Goal: Information Seeking & Learning: Compare options

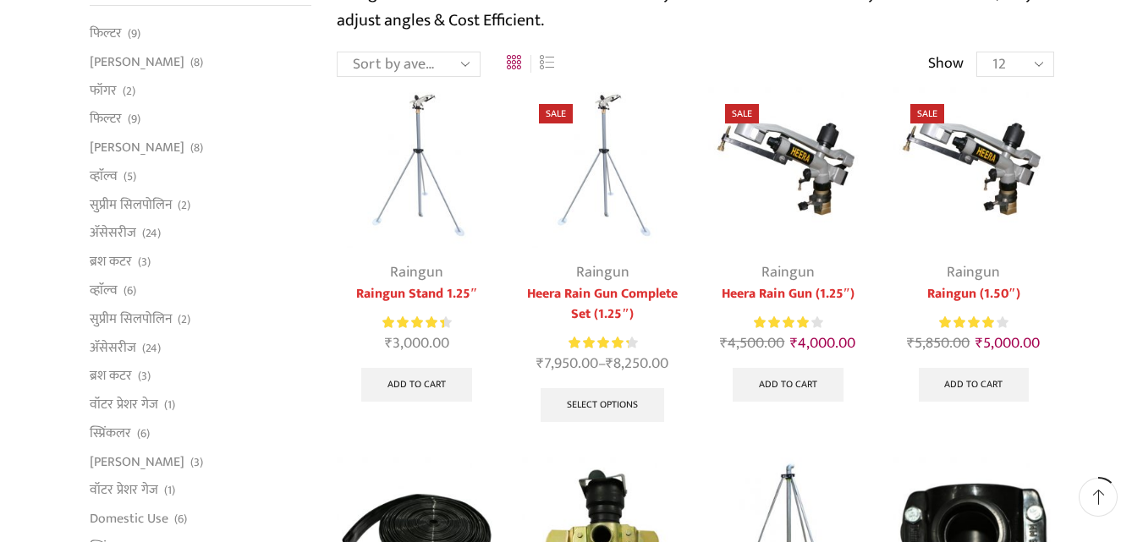
scroll to position [169, 0]
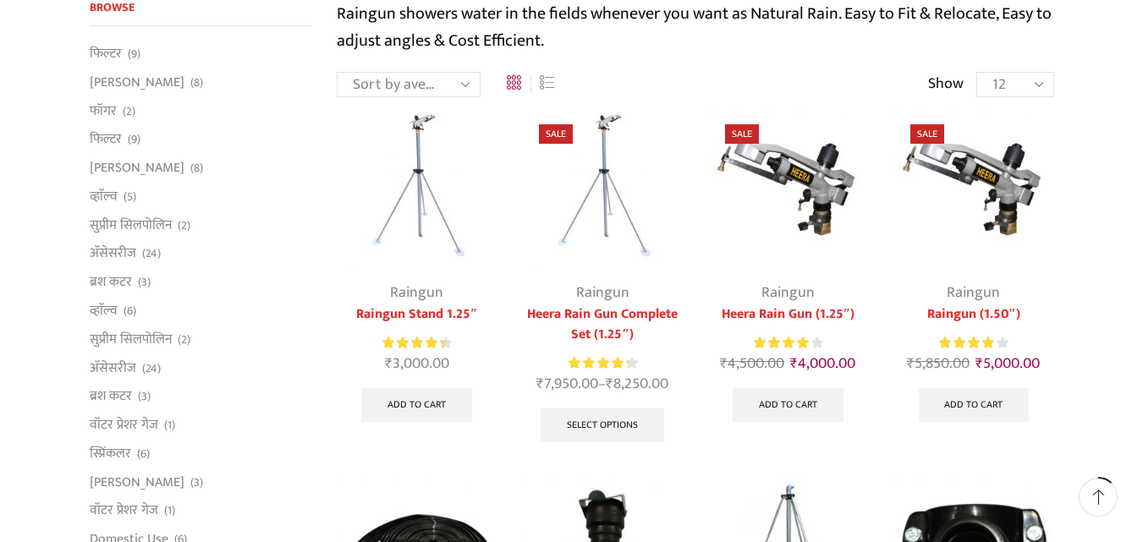
click at [596, 96] on div "Sort by popularity Sort by average rating Sort by latest Sort by price: low to …" at bounding box center [695, 84] width 717 height 26
click at [596, 142] on img at bounding box center [602, 187] width 160 height 160
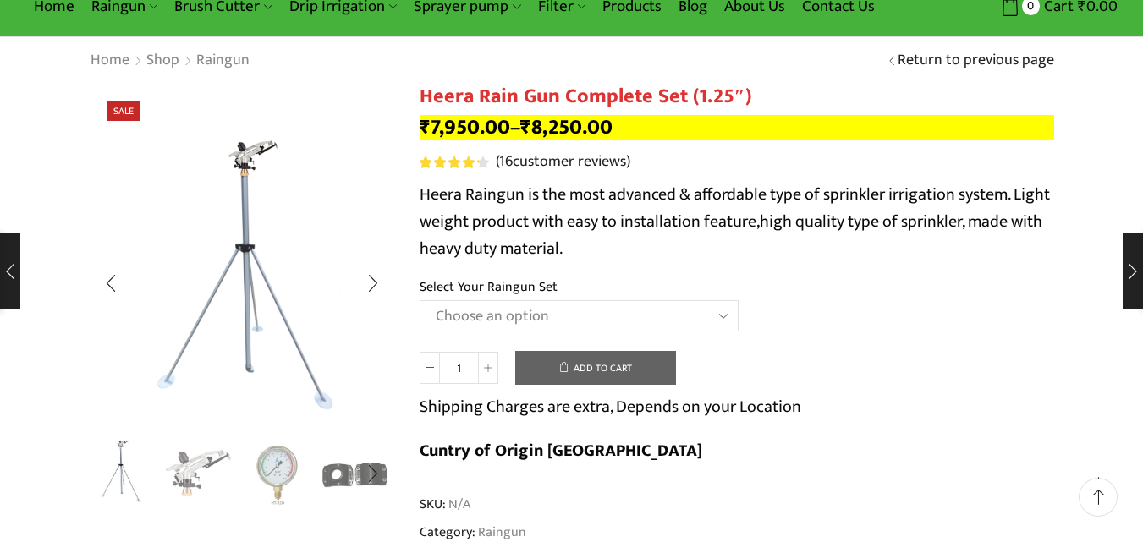
scroll to position [85, 0]
click at [180, 480] on img "2 / 5" at bounding box center [198, 472] width 70 height 70
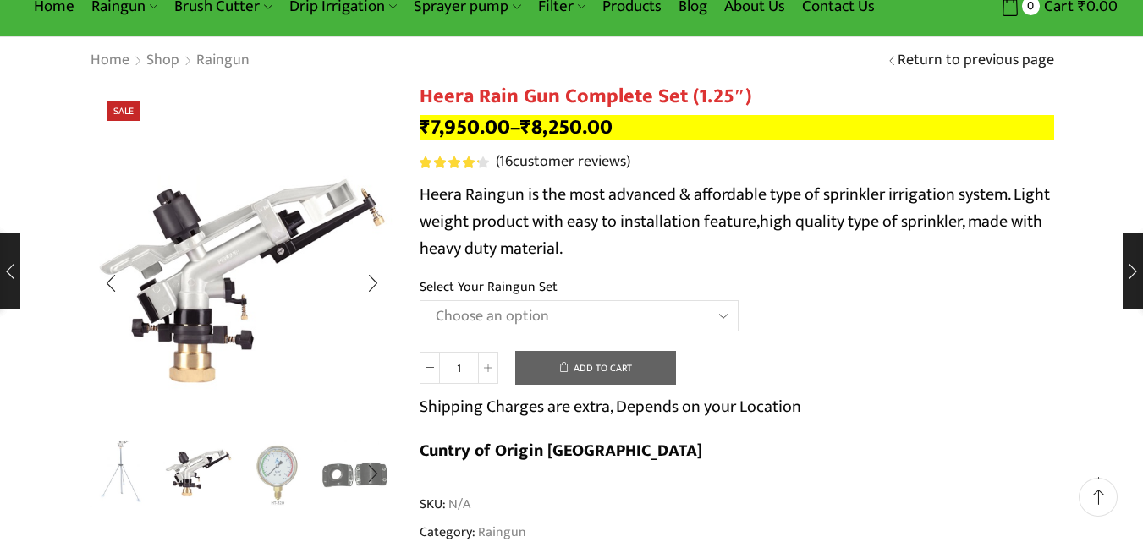
click at [124, 475] on img "1 / 5" at bounding box center [120, 472] width 70 height 70
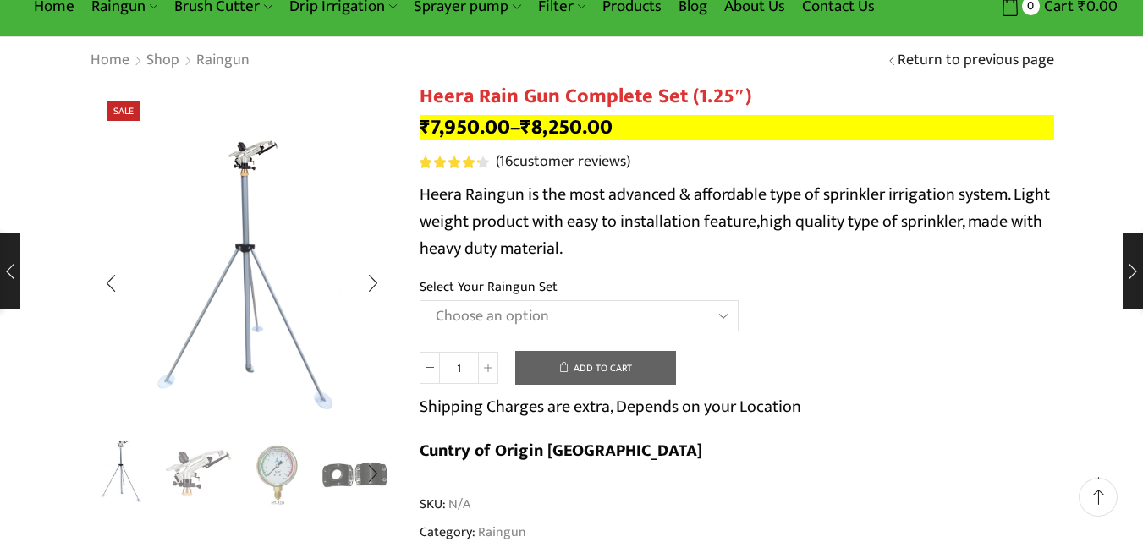
click at [200, 475] on img "2 / 5" at bounding box center [198, 472] width 70 height 70
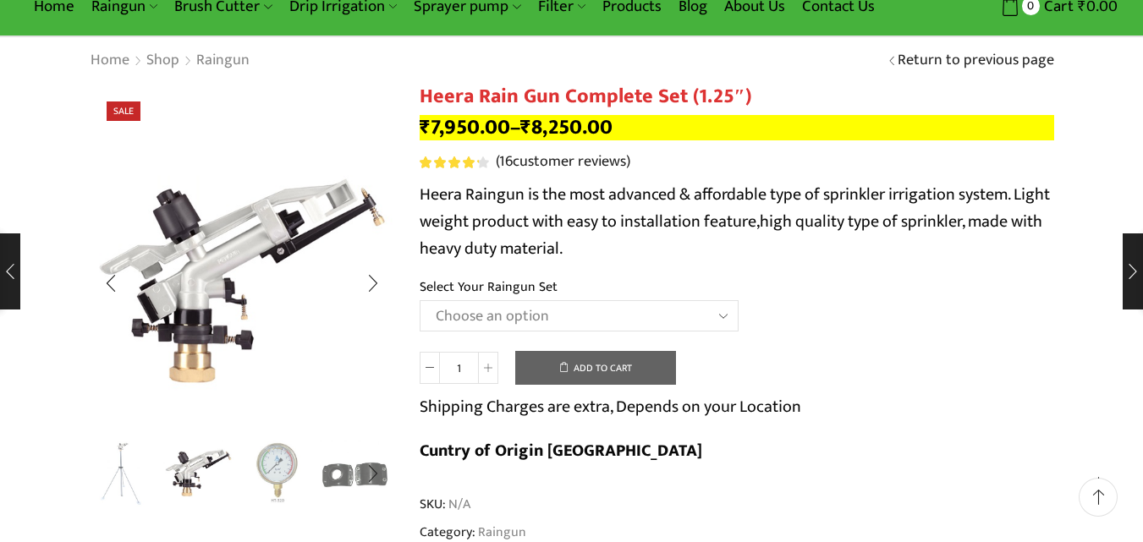
click at [282, 472] on img "3 / 5" at bounding box center [277, 472] width 70 height 70
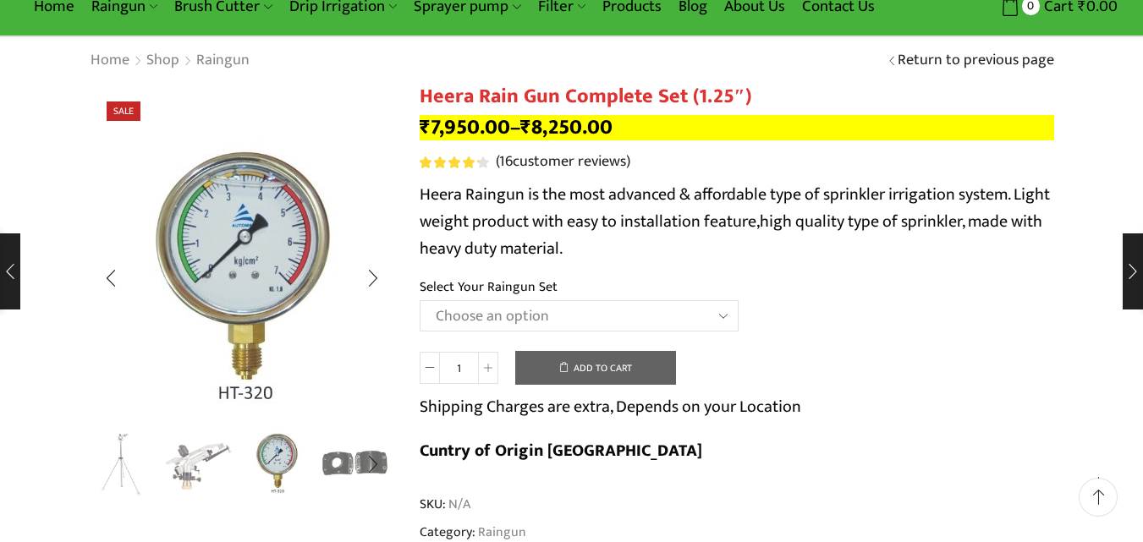
click at [325, 470] on img "4 / 5" at bounding box center [355, 463] width 70 height 70
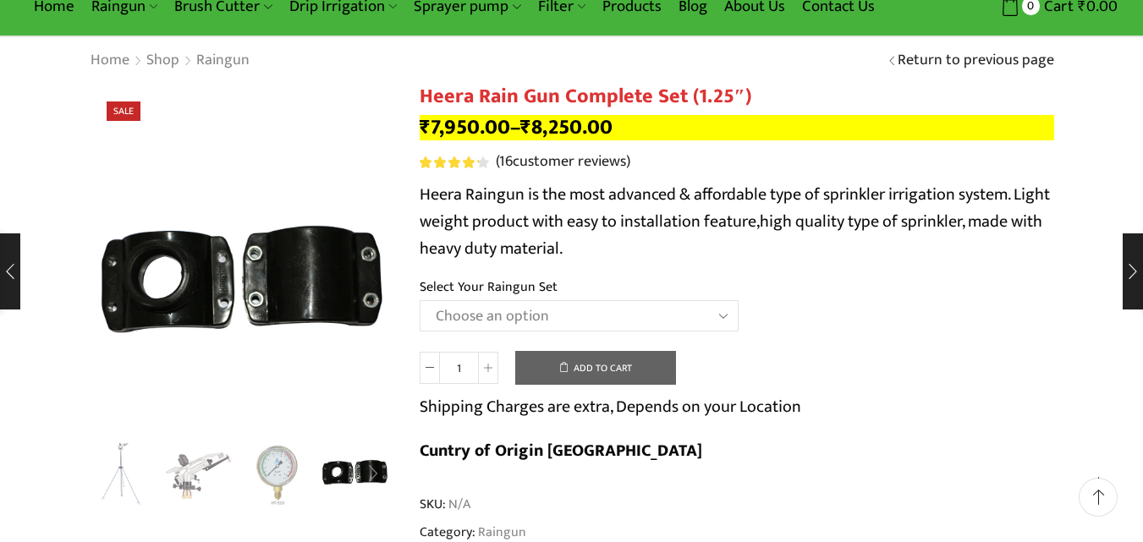
click at [374, 471] on div "Next slide" at bounding box center [373, 474] width 42 height 42
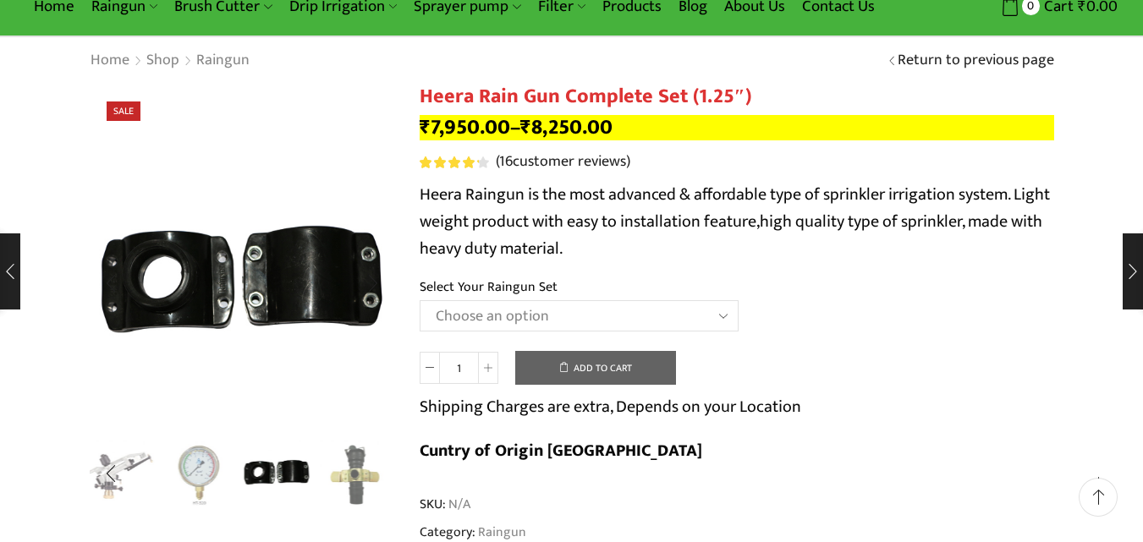
click at [374, 471] on img "5 / 5" at bounding box center [355, 475] width 70 height 70
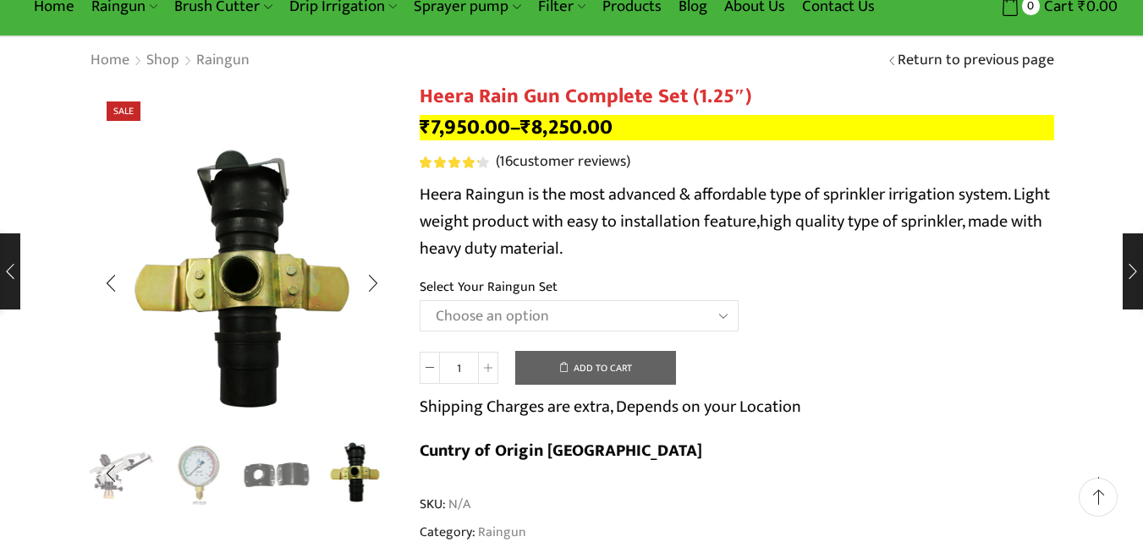
click at [349, 473] on img "5 / 5" at bounding box center [355, 472] width 70 height 70
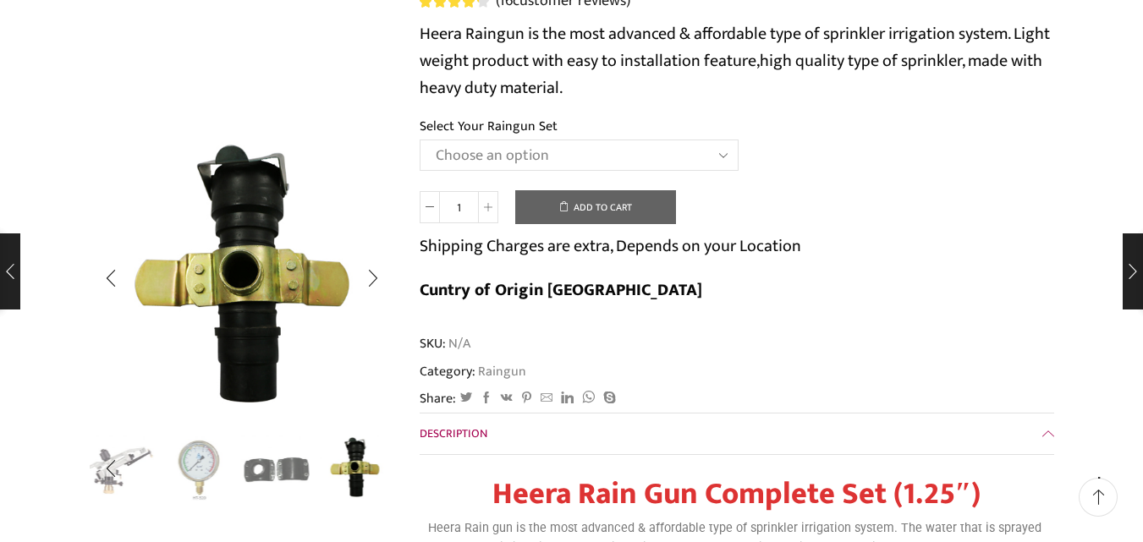
scroll to position [254, 0]
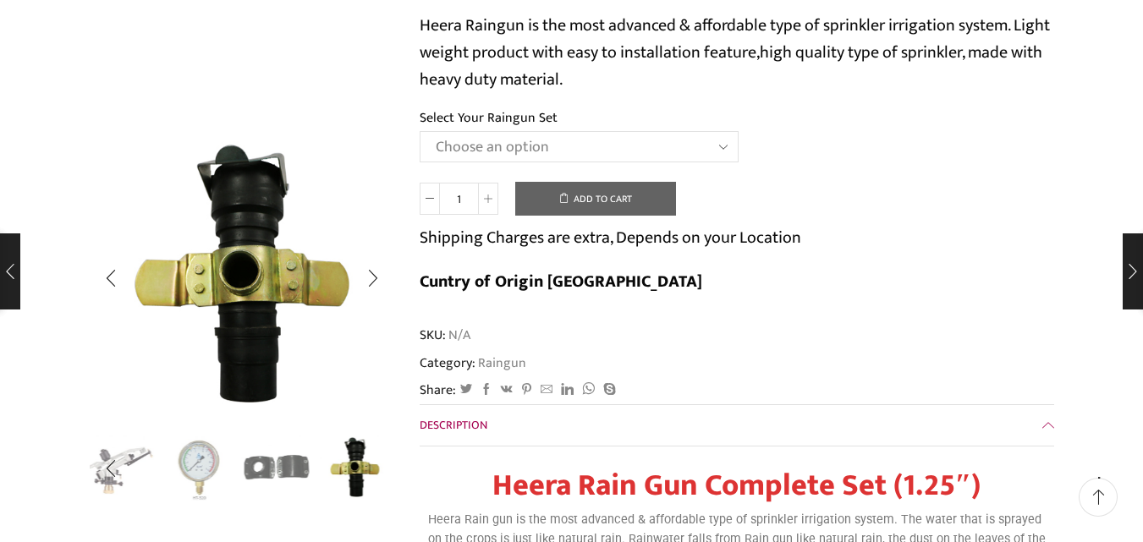
click at [256, 485] on img "4 / 5" at bounding box center [277, 467] width 70 height 70
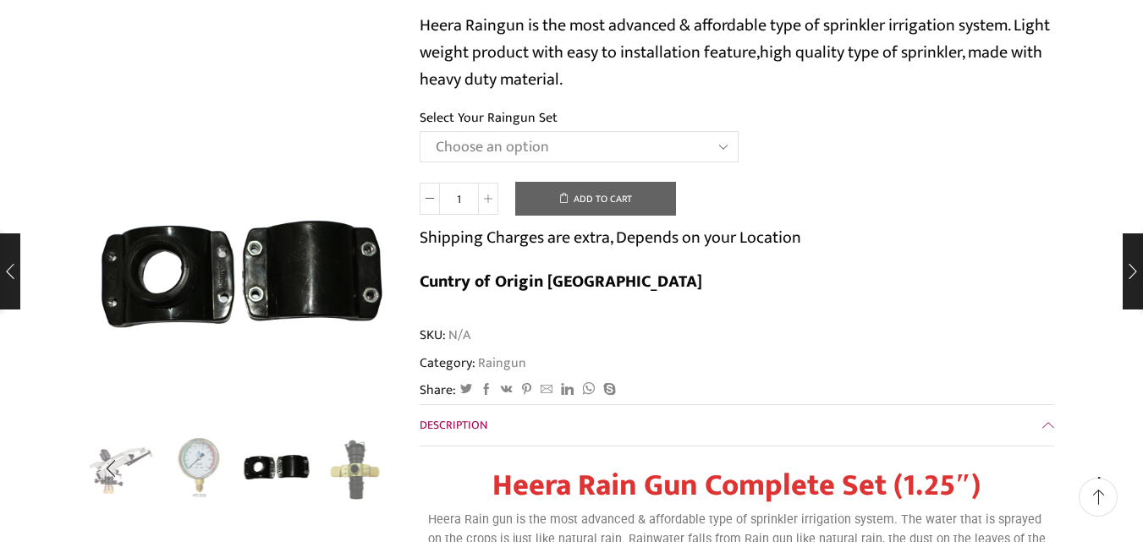
click at [196, 469] on img "3 / 5" at bounding box center [198, 467] width 70 height 70
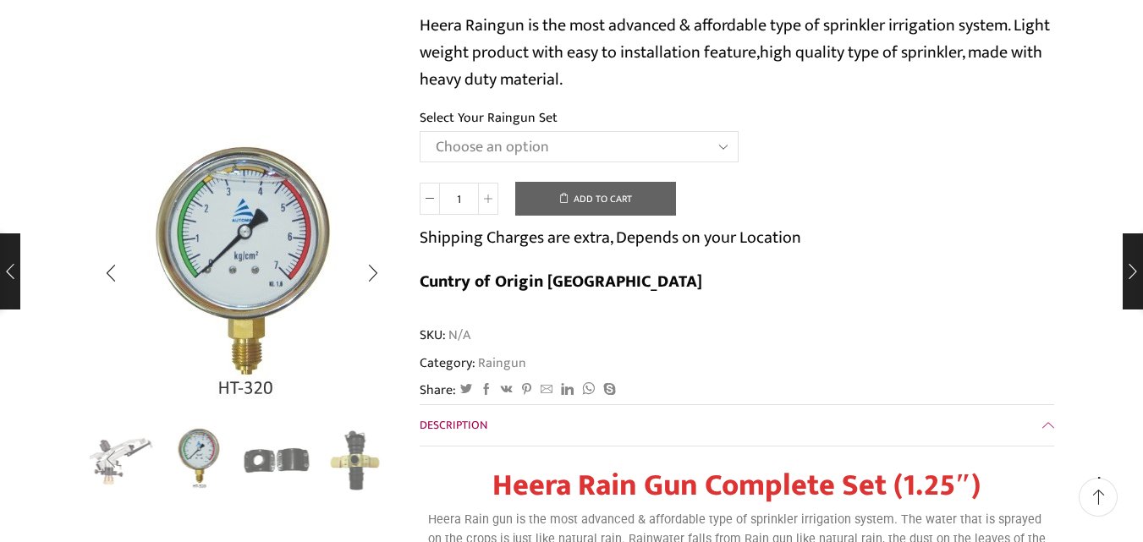
click at [126, 447] on div "Previous slide" at bounding box center [111, 460] width 42 height 42
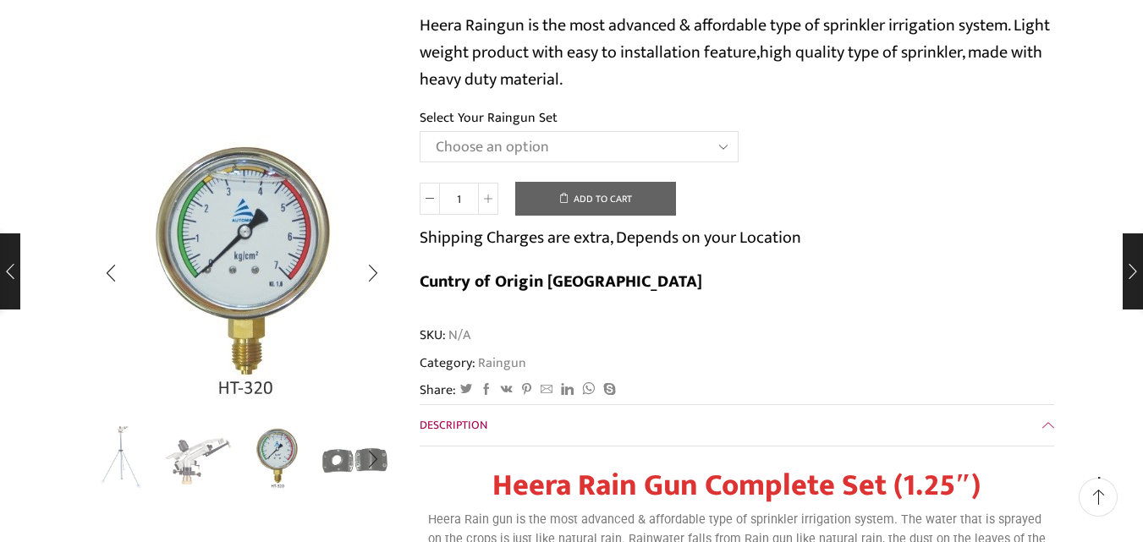
click at [107, 462] on img "1 / 5" at bounding box center [120, 458] width 70 height 70
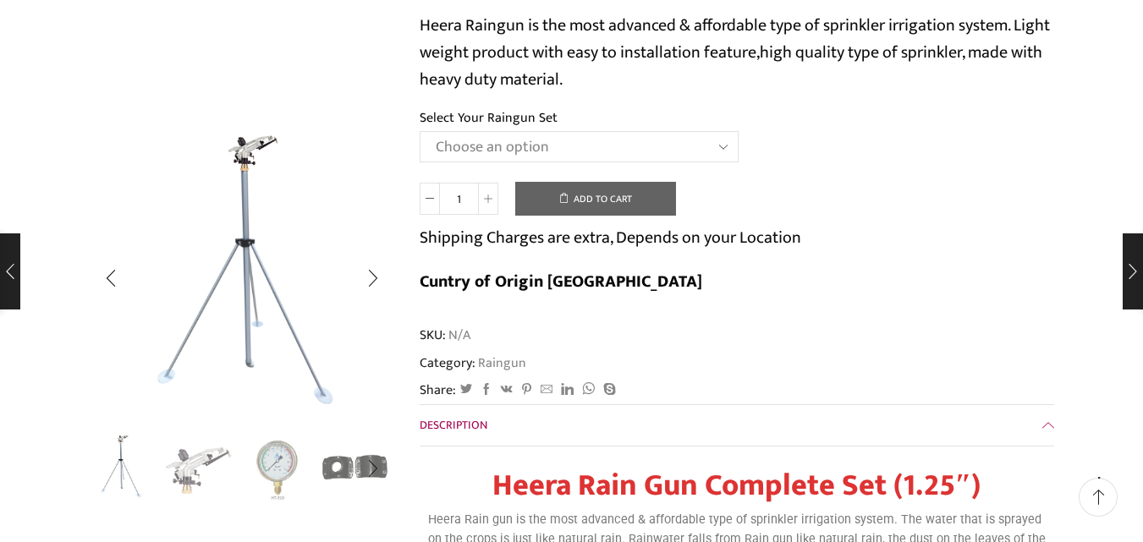
click at [345, 477] on img "4 / 5" at bounding box center [355, 467] width 70 height 70
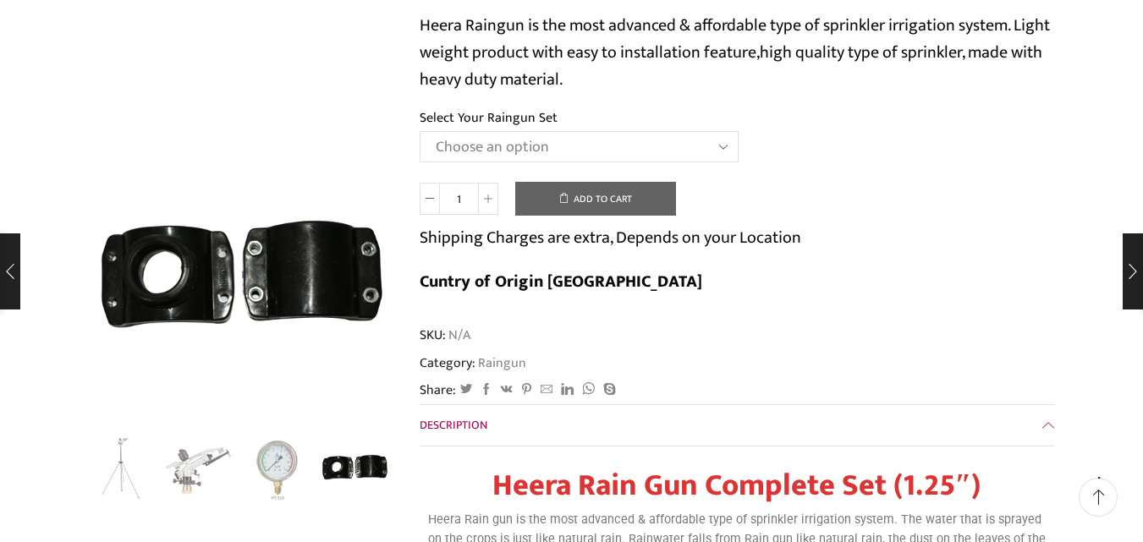
click at [345, 476] on img "4 / 5" at bounding box center [355, 467] width 70 height 70
click at [345, 472] on img "4 / 5" at bounding box center [355, 467] width 70 height 70
click at [281, 463] on img "3 / 5" at bounding box center [277, 467] width 70 height 70
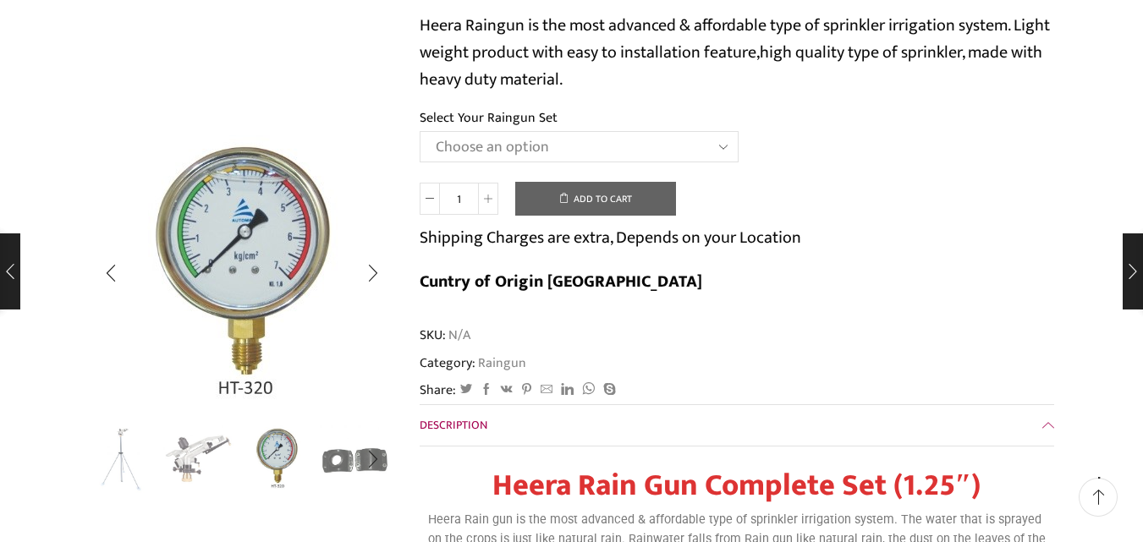
click at [203, 464] on img "2 / 5" at bounding box center [198, 458] width 70 height 70
